Goal: Information Seeking & Learning: Learn about a topic

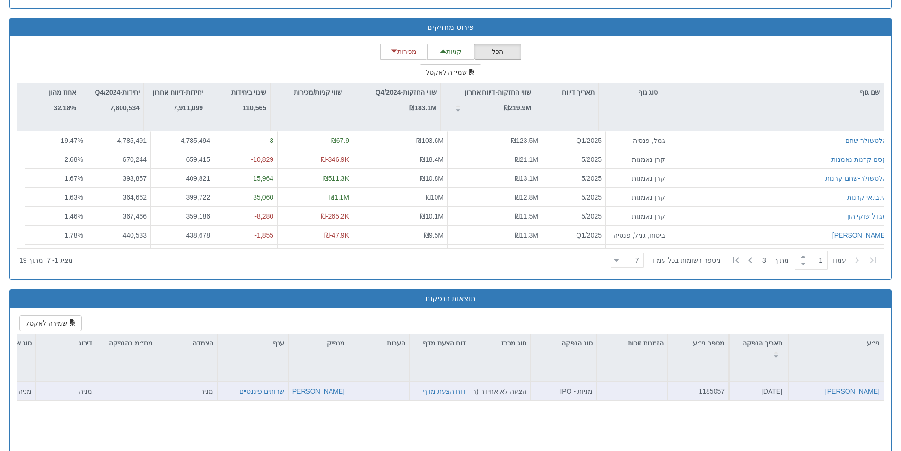
scroll to position [1049, 0]
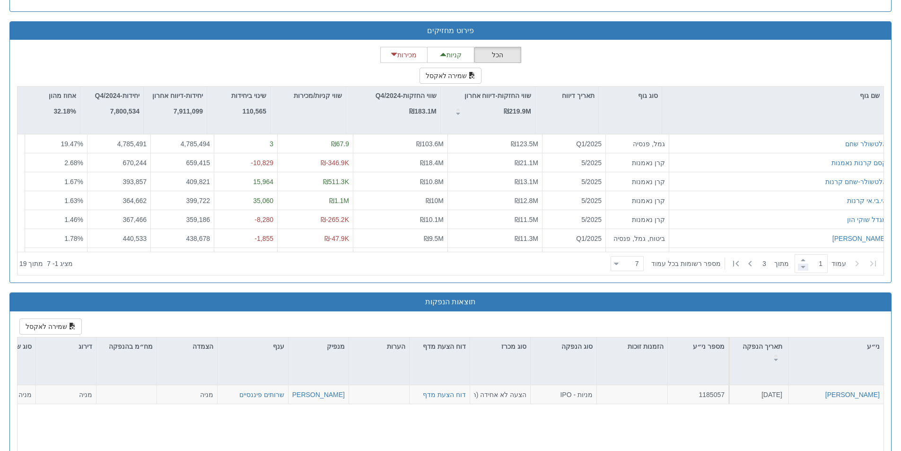
click at [799, 266] on span at bounding box center [803, 266] width 10 height 7
click at [803, 268] on span at bounding box center [803, 266] width 10 height 7
click at [747, 264] on icon at bounding box center [749, 263] width 11 height 11
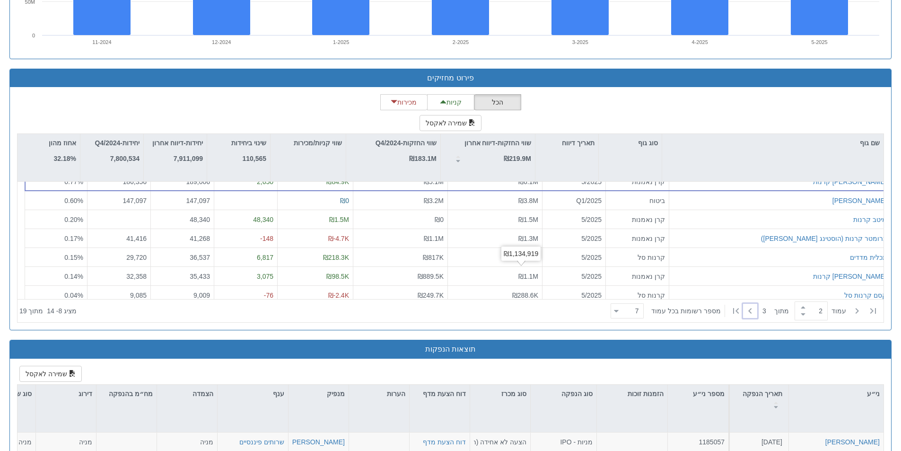
scroll to position [0, 0]
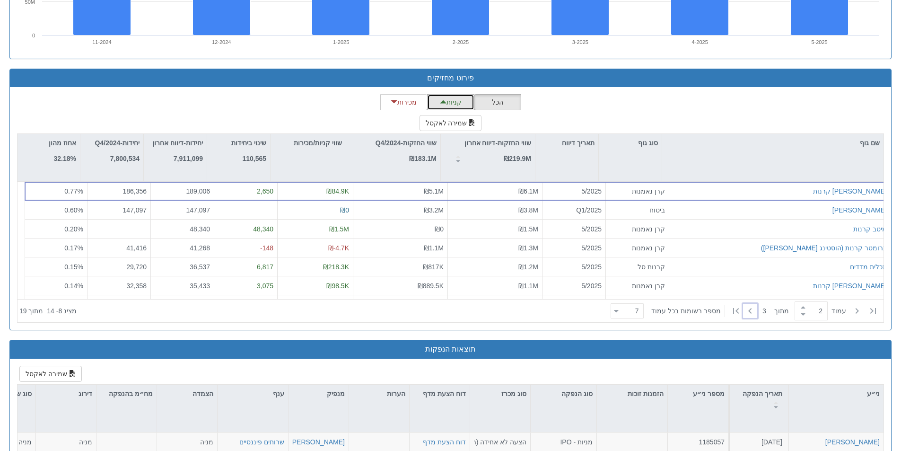
click at [452, 108] on button "קניות" at bounding box center [450, 102] width 47 height 16
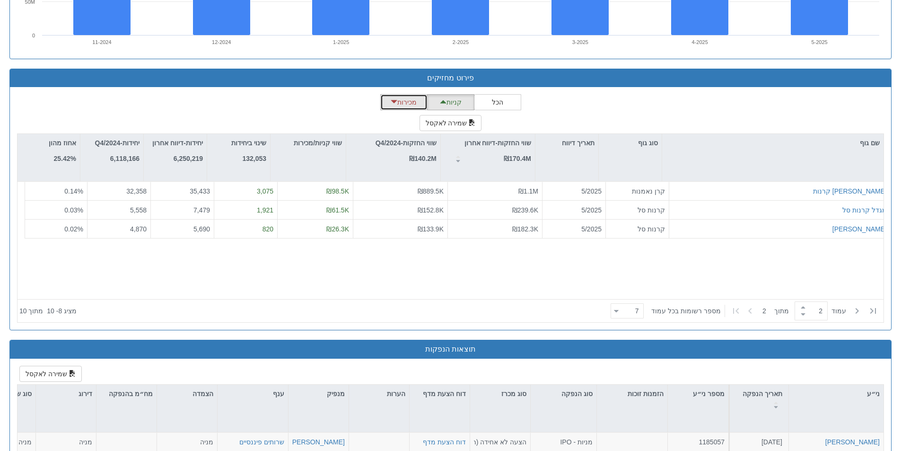
click at [415, 105] on button "מכירות" at bounding box center [403, 102] width 47 height 16
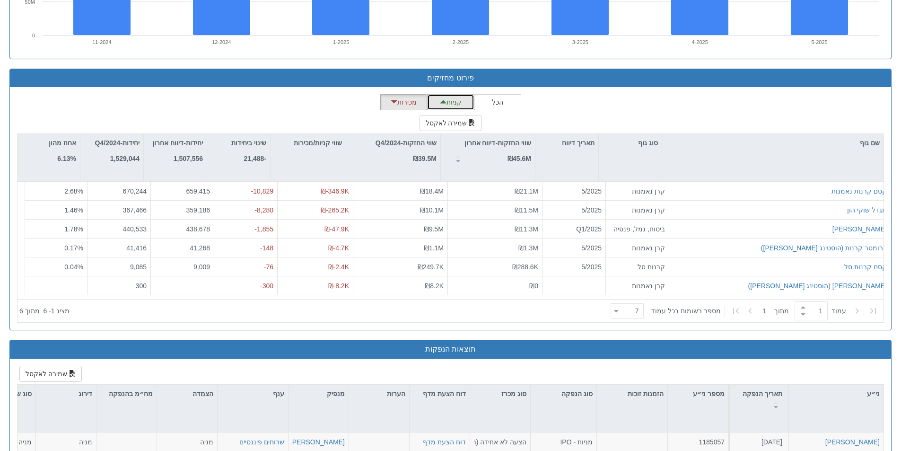
click at [450, 102] on button "קניות" at bounding box center [450, 102] width 47 height 16
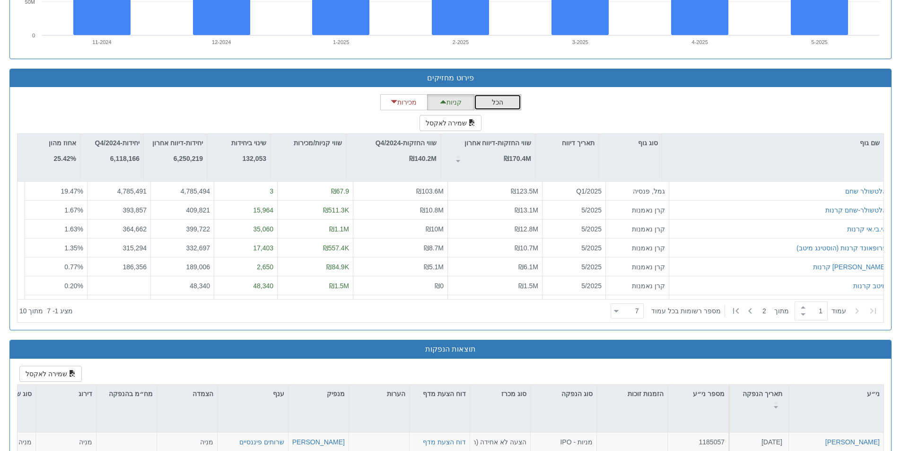
click at [512, 107] on button "הכל" at bounding box center [497, 102] width 47 height 16
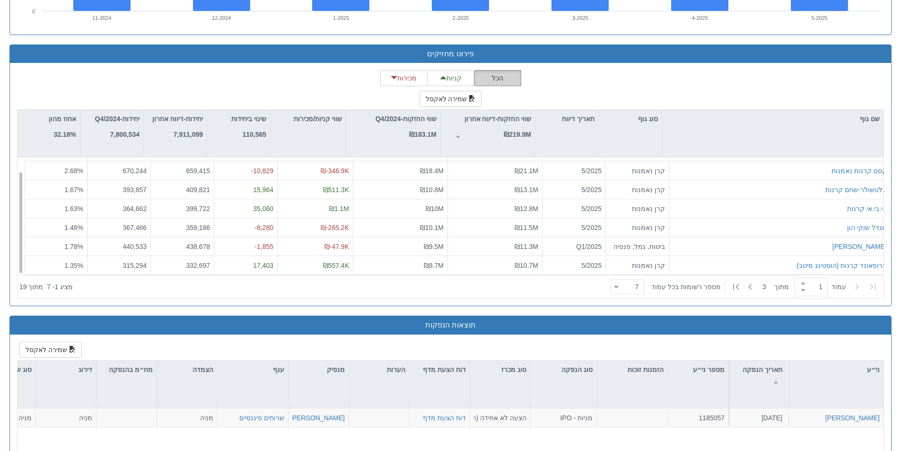
scroll to position [1096, 0]
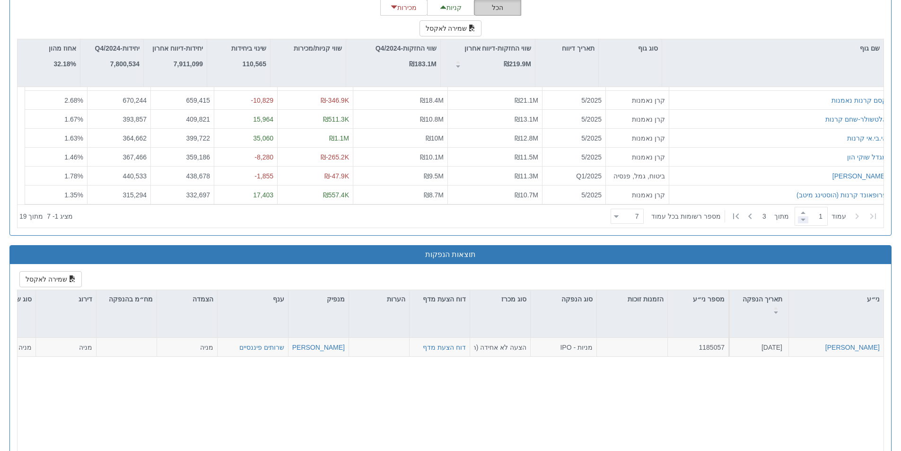
click at [801, 221] on span at bounding box center [803, 219] width 10 height 7
click at [747, 218] on icon at bounding box center [749, 215] width 11 height 11
type input "2"
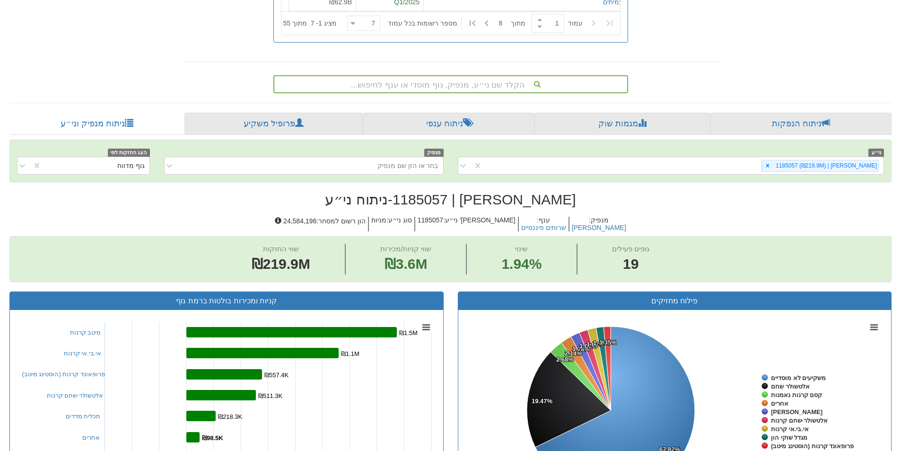
scroll to position [292, 0]
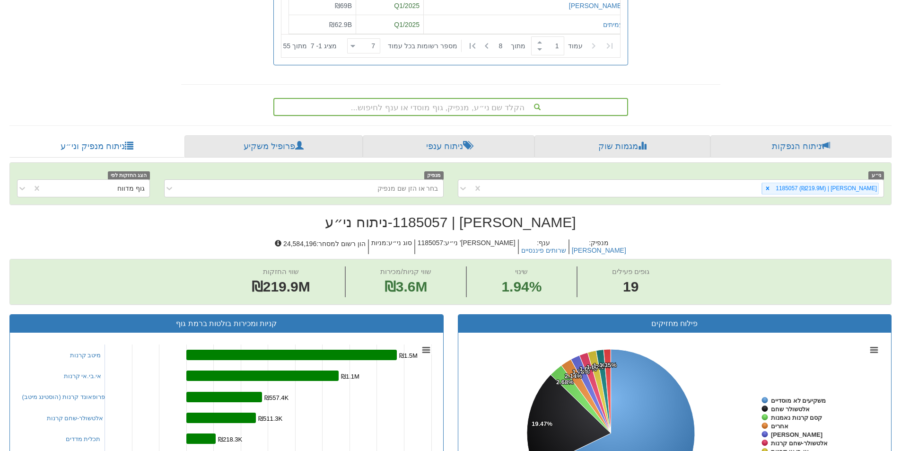
click at [495, 106] on div "הקלד שם ני״ע, מנפיק, גוף מוסדי או ענף לחיפוש..." at bounding box center [450, 107] width 353 height 16
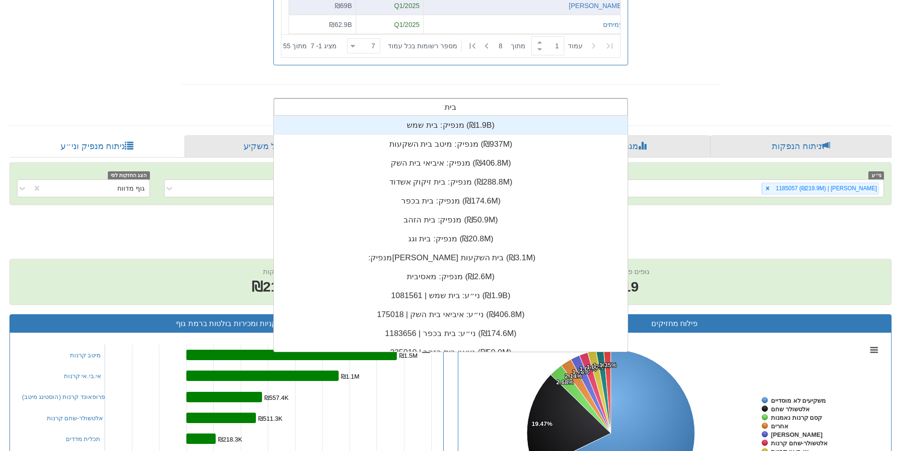
scroll to position [38, 0]
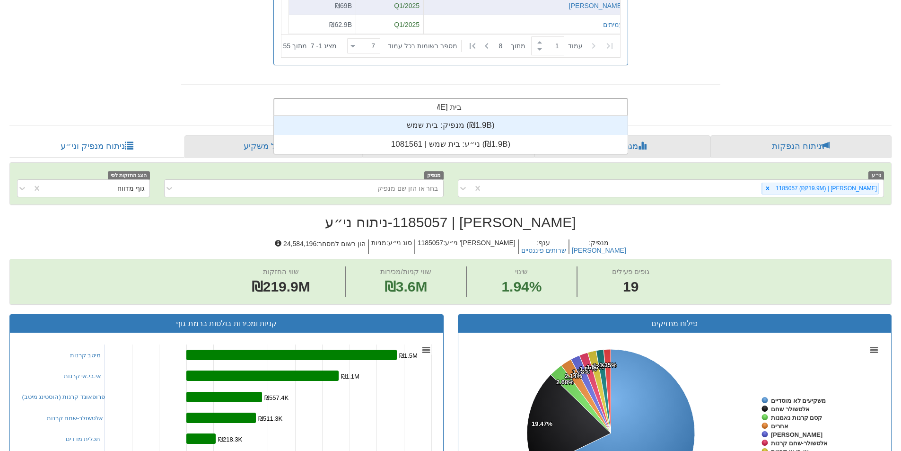
type input "בית שמש"
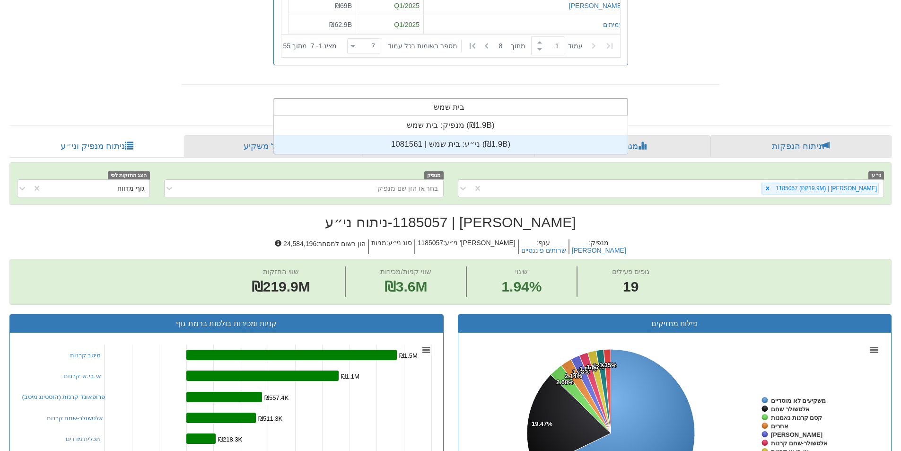
click at [384, 147] on div "ני״ע: ‏בית שמש | 1081561 ‎(₪1.9B)‎" at bounding box center [451, 144] width 354 height 19
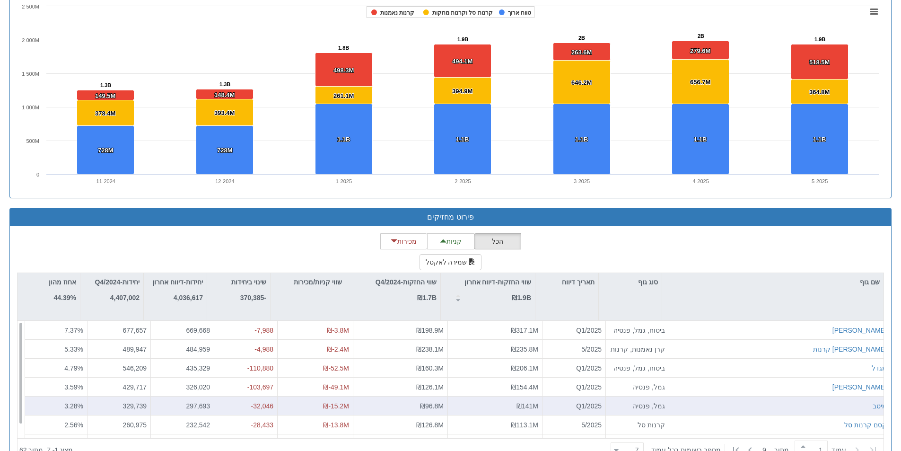
scroll to position [846, 0]
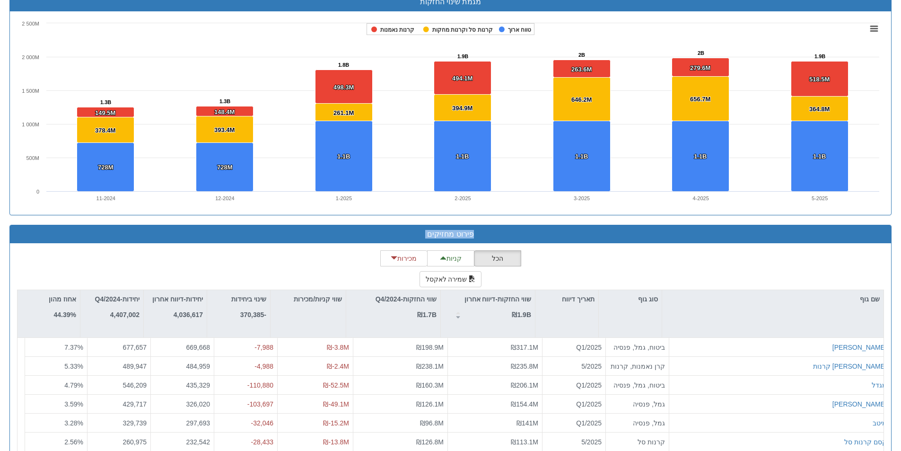
drag, startPoint x: 687, startPoint y: 254, endPoint x: 690, endPoint y: 220, distance: 34.2
click at [690, 220] on div "ני״ע בית שמש | 1081561 (₪1.9B) מנפיק בחר או הזן שם מנפיק הצג החזקות לפי גוף מדו…" at bounding box center [450, 52] width 882 height 887
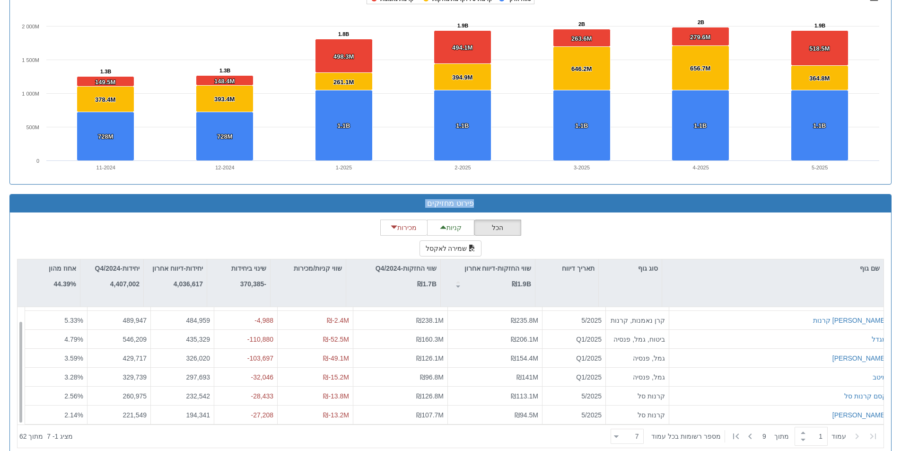
scroll to position [893, 0]
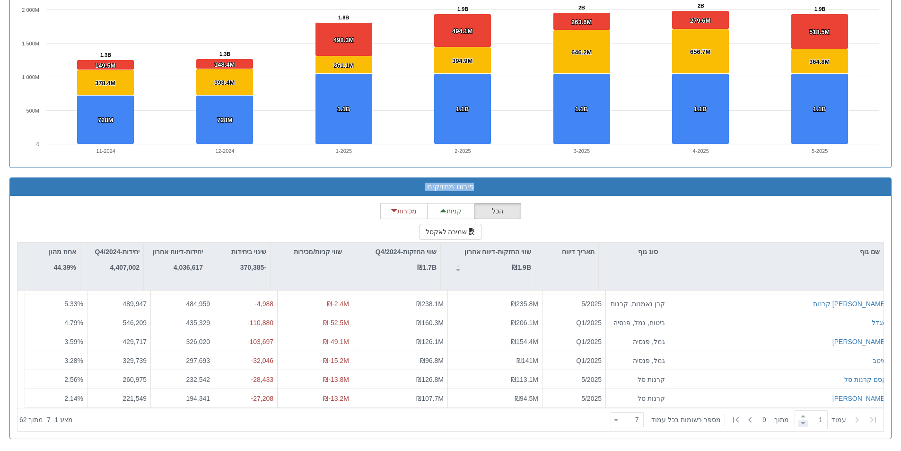
click at [798, 424] on span at bounding box center [803, 423] width 10 height 7
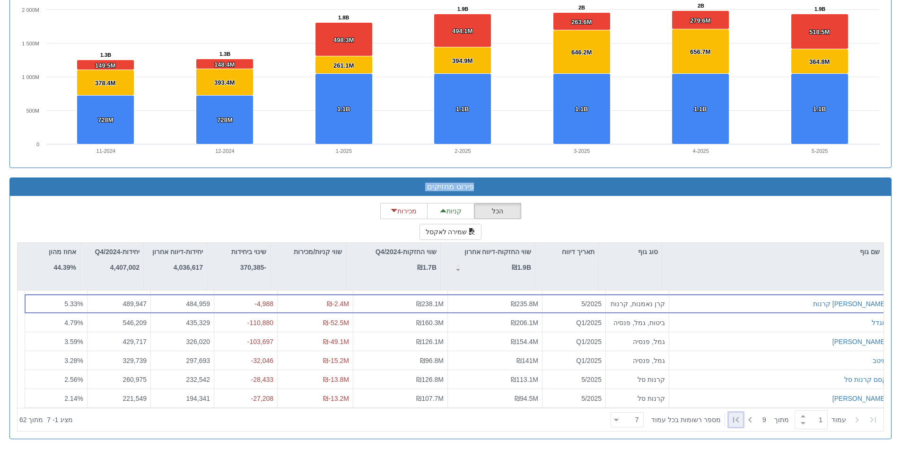
click at [739, 420] on icon at bounding box center [735, 419] width 11 height 11
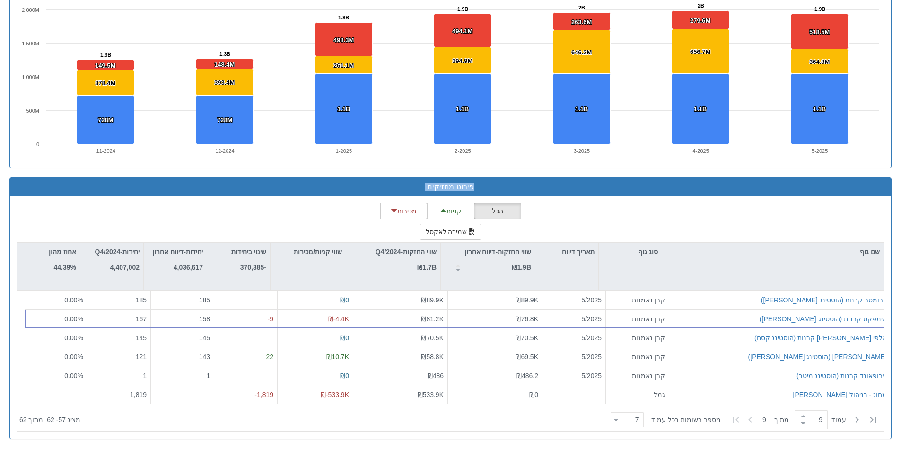
click at [739, 420] on icon at bounding box center [735, 419] width 11 height 11
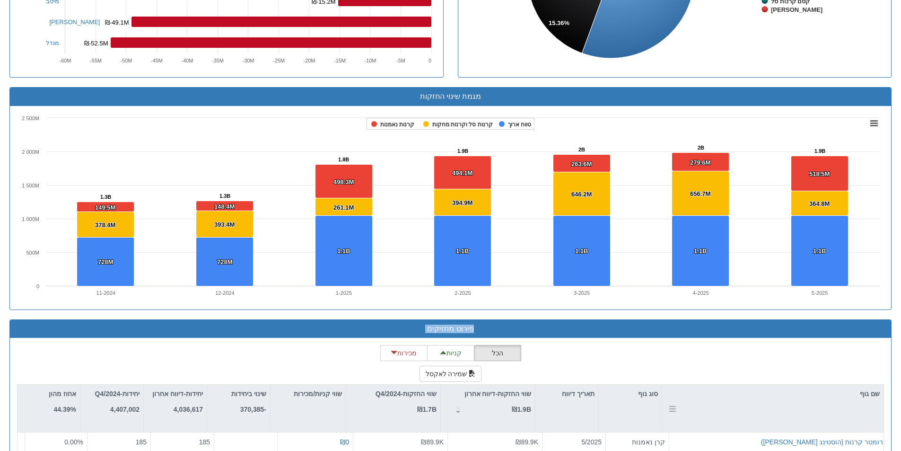
scroll to position [846, 0]
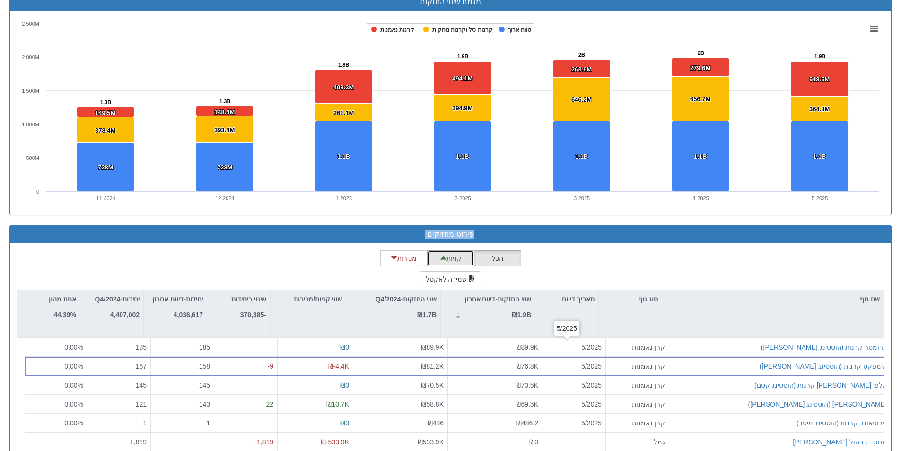
click at [448, 256] on button "קניות" at bounding box center [450, 258] width 47 height 16
type input "1"
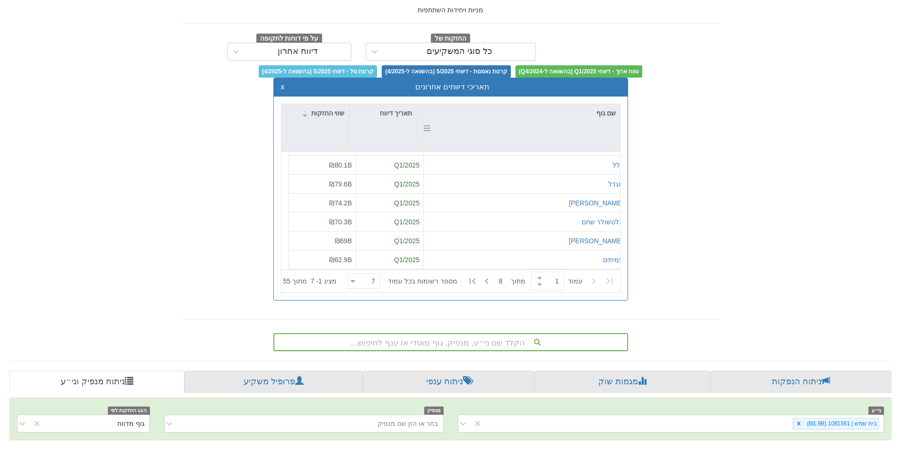
scroll to position [0, 0]
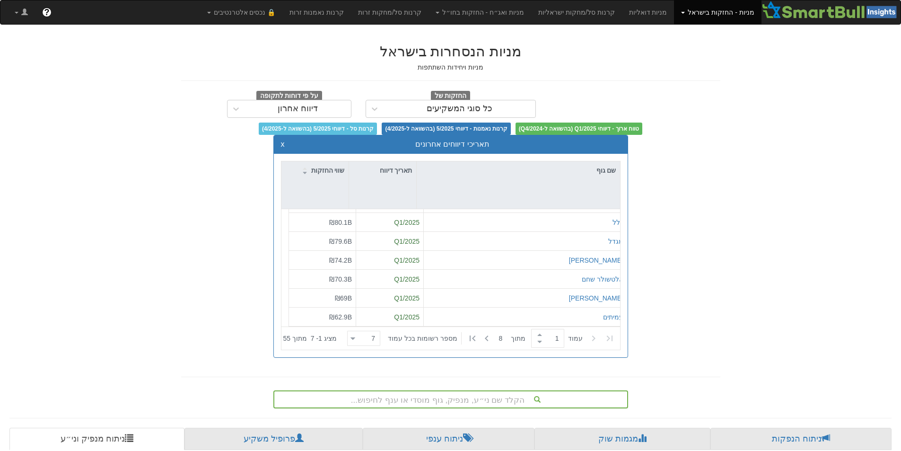
click at [494, 403] on div "הקלד שם ני״ע, מנפיק, גוף מוסדי או ענף לחיפוש..." at bounding box center [450, 399] width 355 height 18
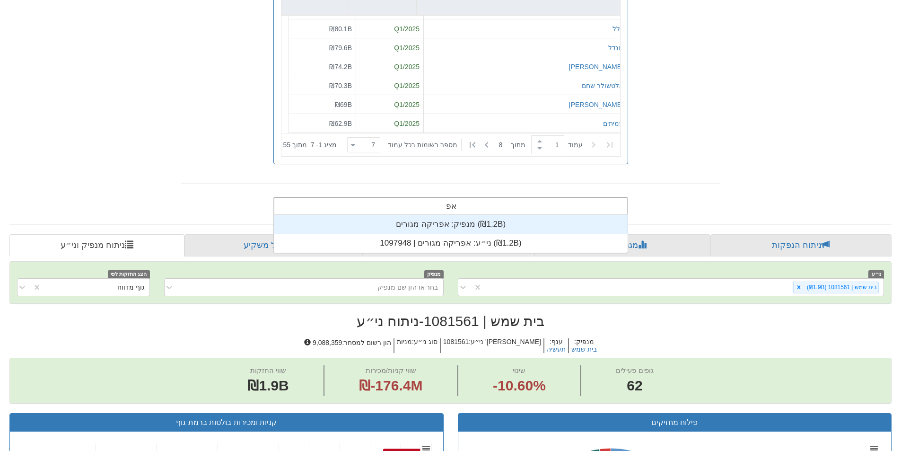
scroll to position [236, 0]
type input "א"
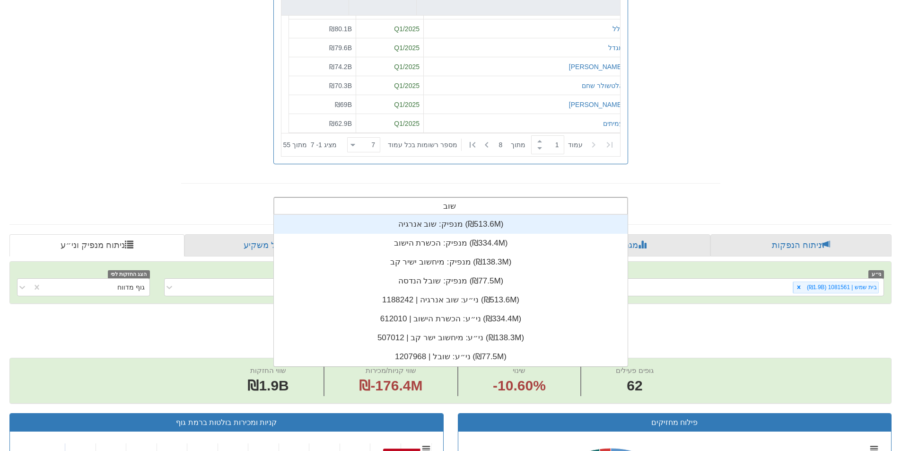
type input "שובל"
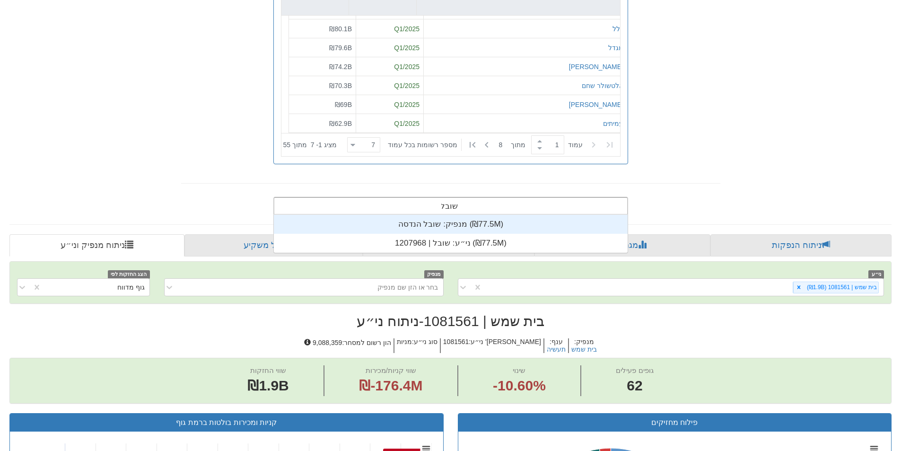
scroll to position [38, 0]
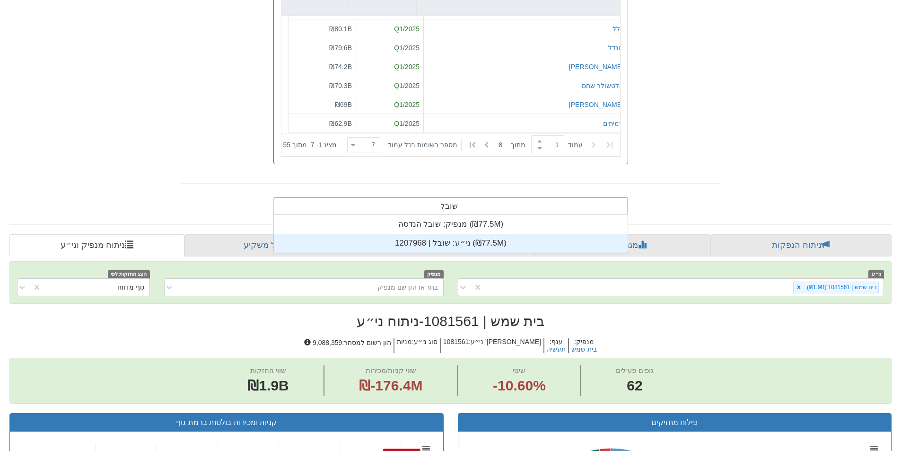
click at [436, 244] on div "ני״ע: ‏שובל | 1207968 ‎(₪77.5M)‎" at bounding box center [451, 243] width 354 height 19
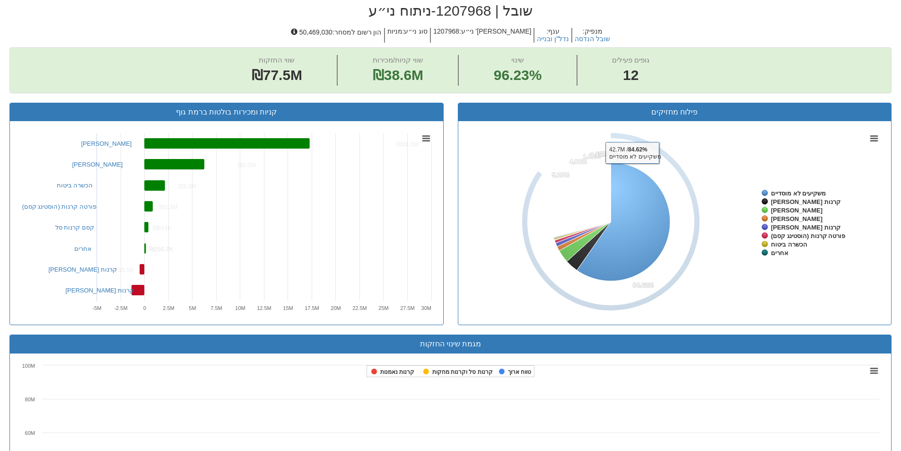
scroll to position [572, 0]
